Goal: Transaction & Acquisition: Book appointment/travel/reservation

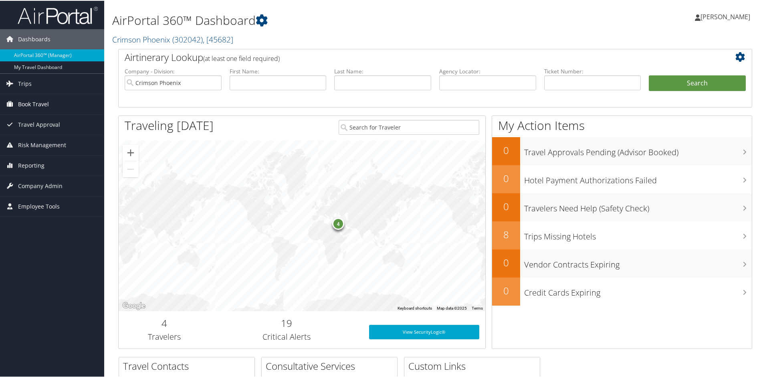
click at [28, 104] on span "Book Travel" at bounding box center [33, 103] width 31 height 20
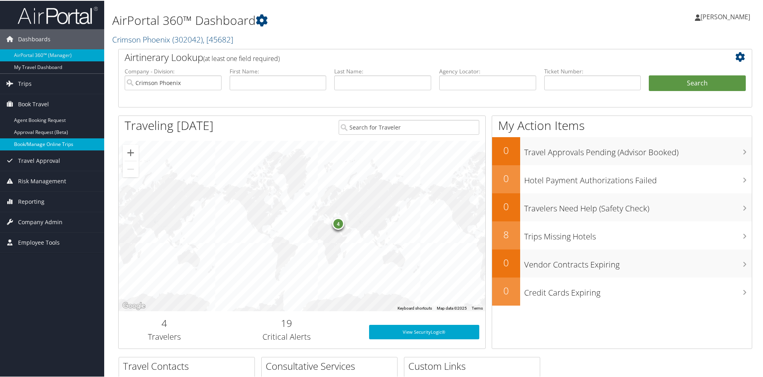
click at [31, 142] on link "Book/Manage Online Trips" at bounding box center [52, 143] width 104 height 12
